Goal: Task Accomplishment & Management: Use online tool/utility

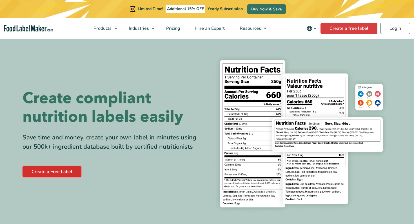
click at [59, 172] on link "Create a Free Label" at bounding box center [52, 171] width 59 height 11
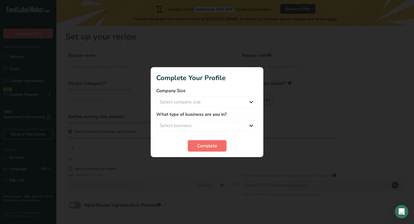
click at [205, 146] on span "Complete" at bounding box center [207, 146] width 20 height 7
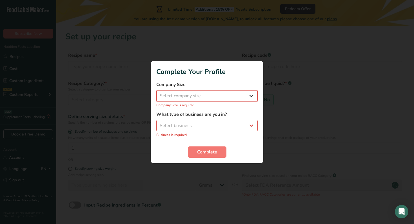
click at [199, 93] on select "Select company size Fewer than 10 Employees 10 to 50 Employees 51 to 500 Employ…" at bounding box center [206, 95] width 101 height 11
select select "2"
click at [156, 93] on select "Select company size Fewer than 10 Employees 10 to 50 Employees 51 to 500 Employ…" at bounding box center [206, 95] width 101 height 11
click at [197, 124] on select "Select business Packaged Food Manufacturer Restaurant & Cafe Bakery Meal Plans …" at bounding box center [206, 125] width 101 height 11
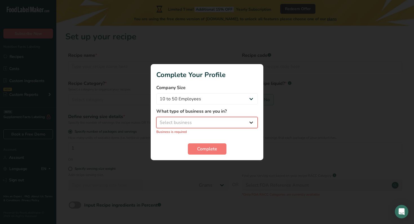
select select "2"
click at [156, 120] on select "Select business Packaged Food Manufacturer Restaurant & Cafe Bakery Meal Plans …" at bounding box center [206, 122] width 101 height 11
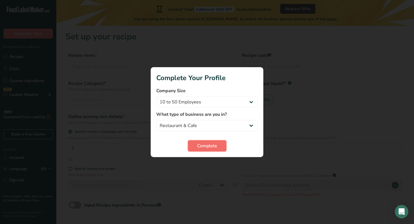
click at [204, 148] on span "Complete" at bounding box center [207, 146] width 20 height 7
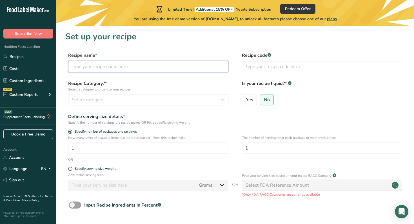
click at [119, 68] on input "text" at bounding box center [148, 66] width 160 height 11
click at [253, 98] on label "Yes" at bounding box center [249, 99] width 15 height 11
click at [246, 98] on input "Yes" at bounding box center [244, 100] width 4 height 4
radio input "true"
radio input "false"
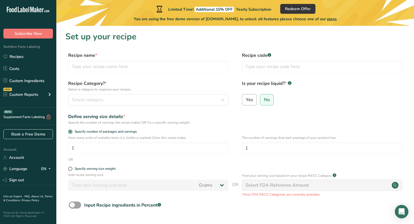
select select "22"
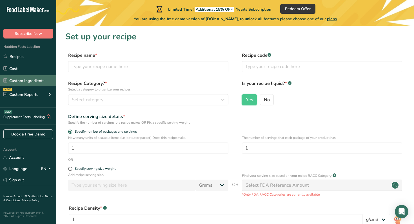
click at [39, 80] on link "Custom Ingredients" at bounding box center [28, 80] width 56 height 11
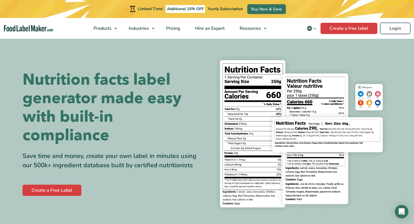
click at [387, 29] on link "Login" at bounding box center [395, 28] width 30 height 11
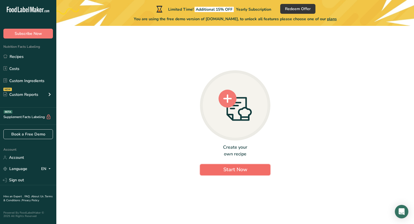
click at [237, 171] on span "Start Now" at bounding box center [235, 169] width 24 height 7
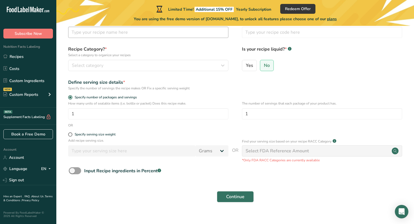
scroll to position [43, 0]
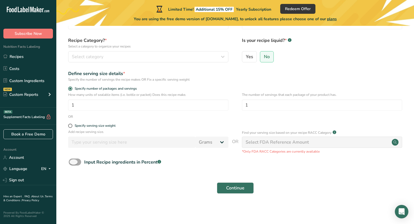
click at [77, 164] on span at bounding box center [75, 162] width 12 height 7
click at [72, 164] on input "Input Recipe ingredients in Percent .a-a{fill:#347362;}.b-a{fill:#fff;}" at bounding box center [71, 162] width 4 height 4
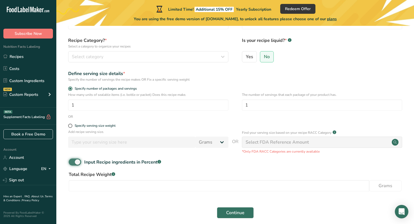
scroll to position [68, 0]
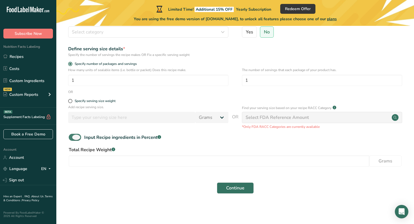
click at [76, 138] on span at bounding box center [75, 137] width 12 height 7
click at [72, 138] on input "Input Recipe ingredients in Percent .a-a{fill:#347362;}.b-a{fill:#fff;}" at bounding box center [71, 138] width 4 height 4
checkbox input "false"
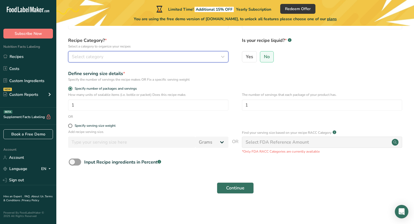
click at [110, 54] on div "Select category" at bounding box center [146, 56] width 149 height 7
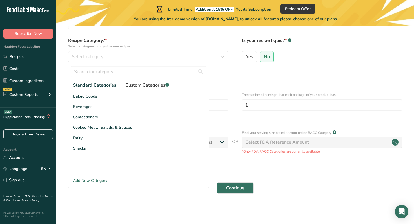
click at [152, 85] on span "Custom Categories .a-a{fill:#347362;}.b-a{fill:#fff;}" at bounding box center [147, 85] width 44 height 7
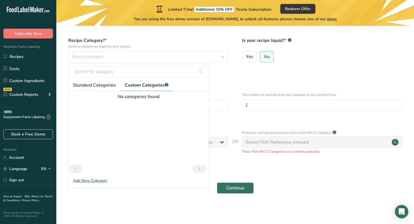
click at [99, 181] on div "Add New Category" at bounding box center [138, 181] width 140 height 6
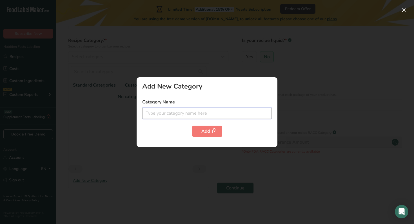
click at [176, 109] on input "text" at bounding box center [206, 113] width 129 height 11
type input "Honey"
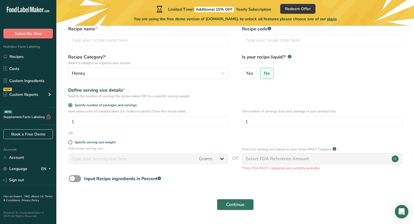
scroll to position [26, 0]
click at [253, 73] on span "Yes" at bounding box center [249, 75] width 7 height 6
click at [246, 73] on input "Yes" at bounding box center [244, 74] width 4 height 4
radio input "true"
radio input "false"
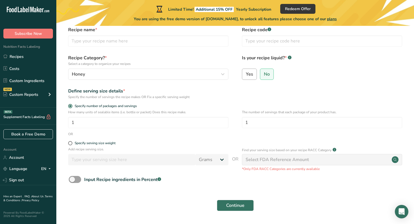
select select "22"
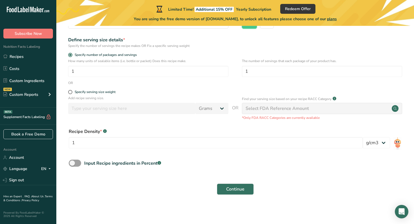
scroll to position [78, 0]
